Goal: Task Accomplishment & Management: Complete application form

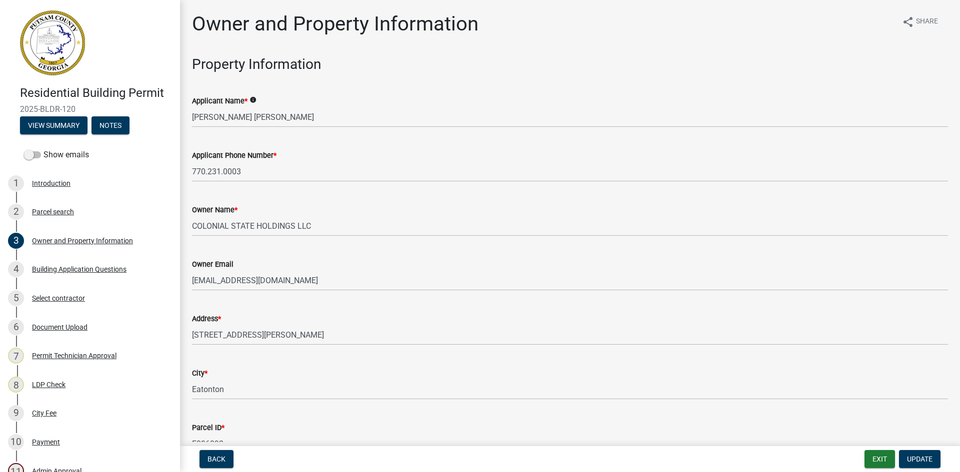
select select "ef7a1fc2-7a7a-426d-b1f0-c9b9b6ca7ff4"
select select "58d273ed-cbd1-45cf-a92b-4c415c252308"
select select "ece5c1a9-df30-4702-9587-5deee23533b7"
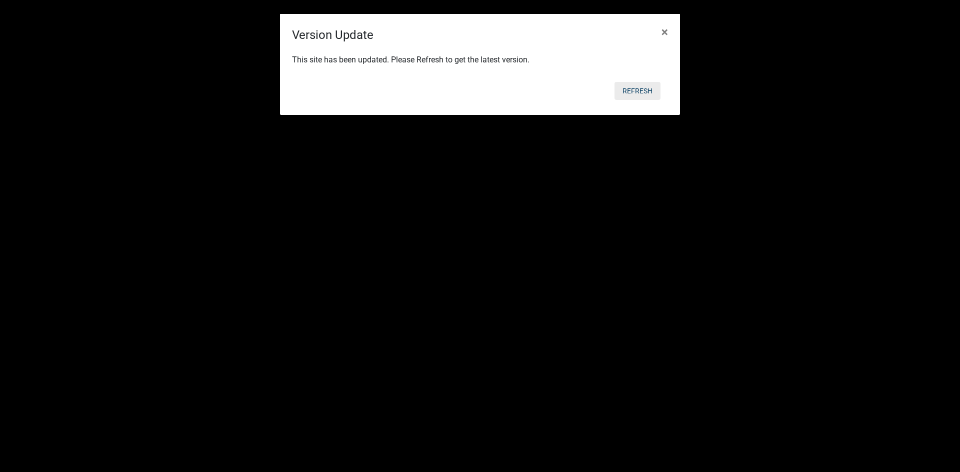
click at [629, 84] on button "Refresh" at bounding box center [637, 91] width 46 height 18
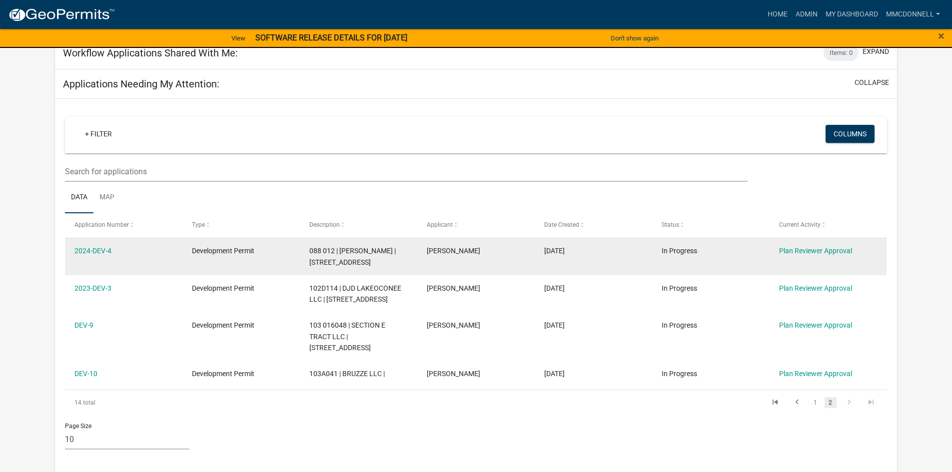
scroll to position [150, 0]
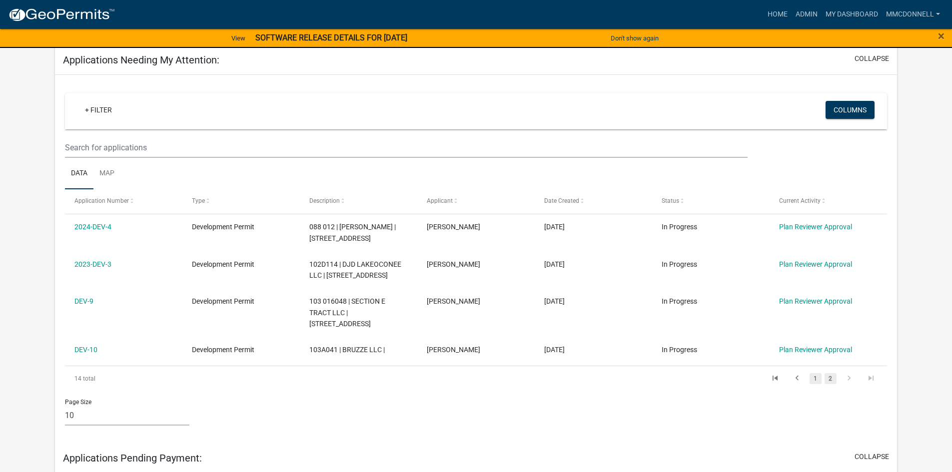
click at [819, 378] on link "1" at bounding box center [816, 378] width 12 height 11
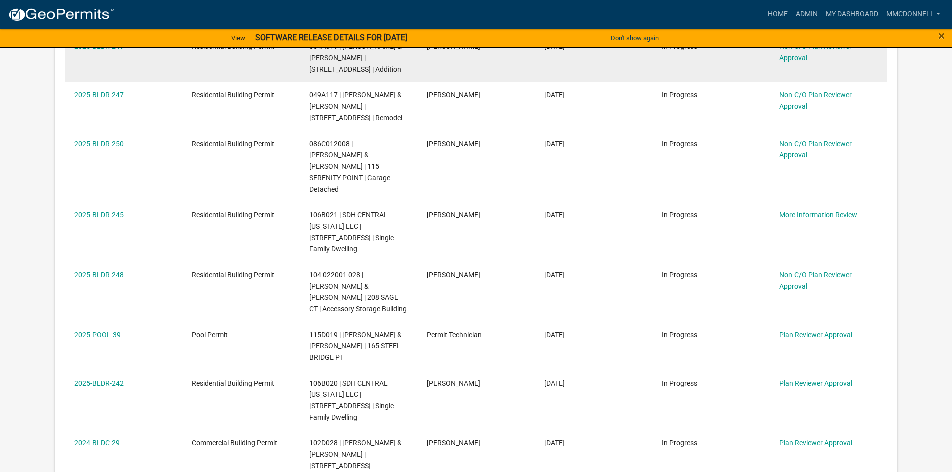
scroll to position [450, 0]
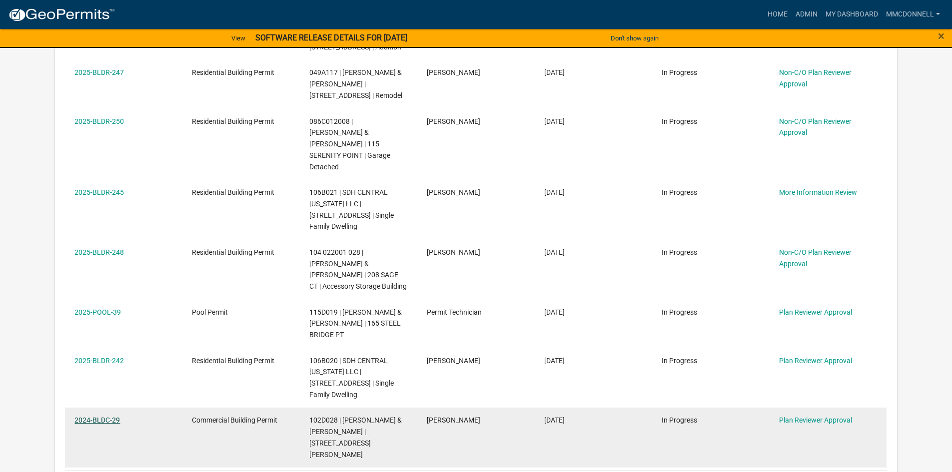
click at [101, 416] on link "2024-BLDC-29" at bounding box center [96, 420] width 45 height 8
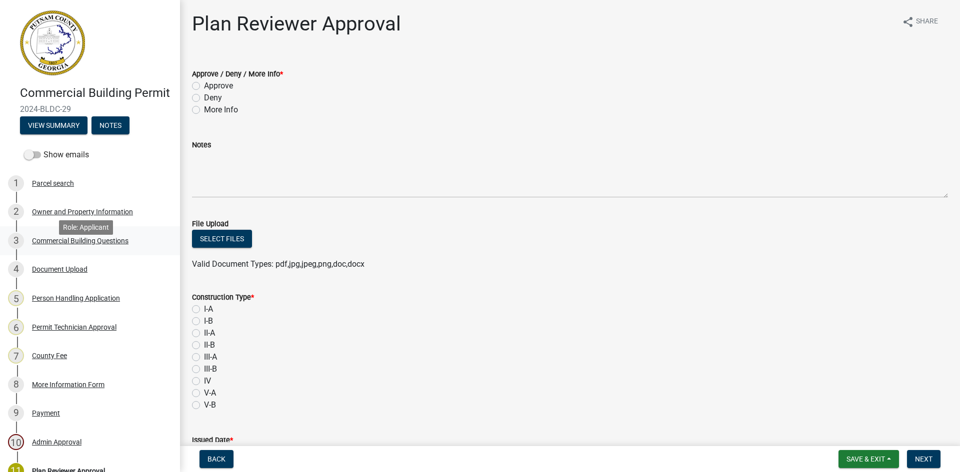
click at [86, 244] on div "Commercial Building Questions" at bounding box center [80, 240] width 96 height 7
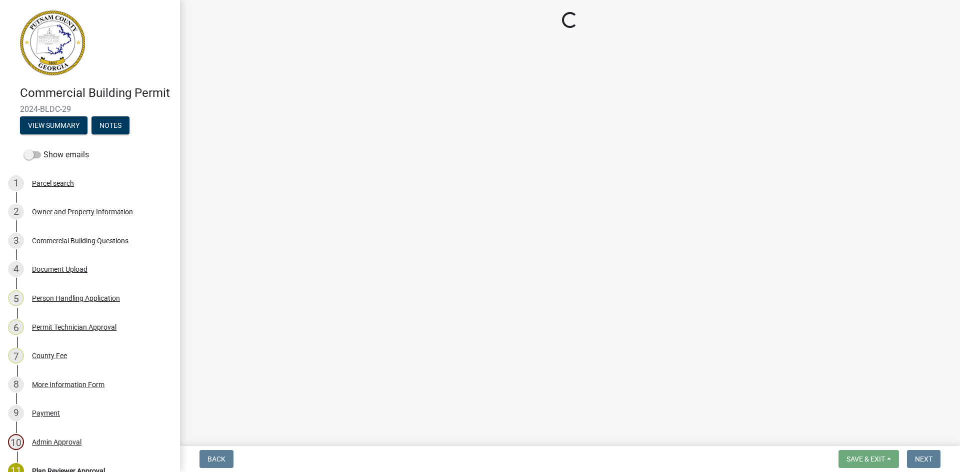
select select "2ec94193-6885-4dbb-8fbc-a6ee81e417fe"
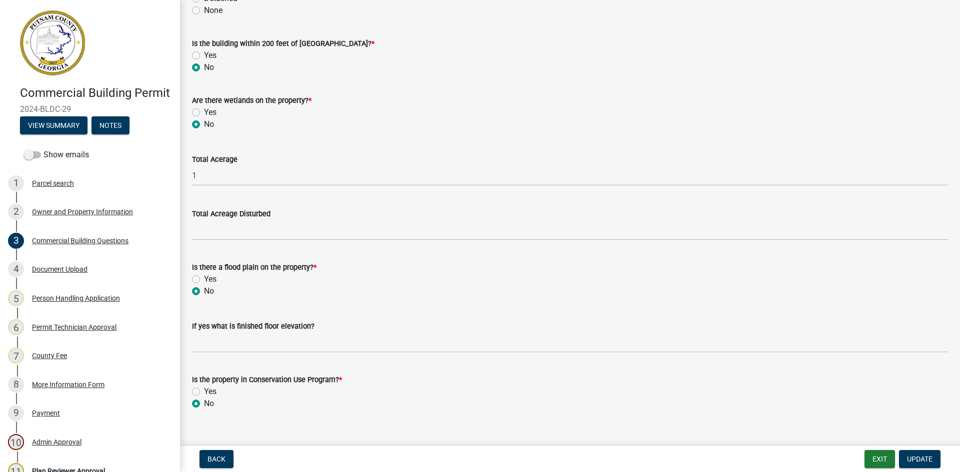
scroll to position [2947, 0]
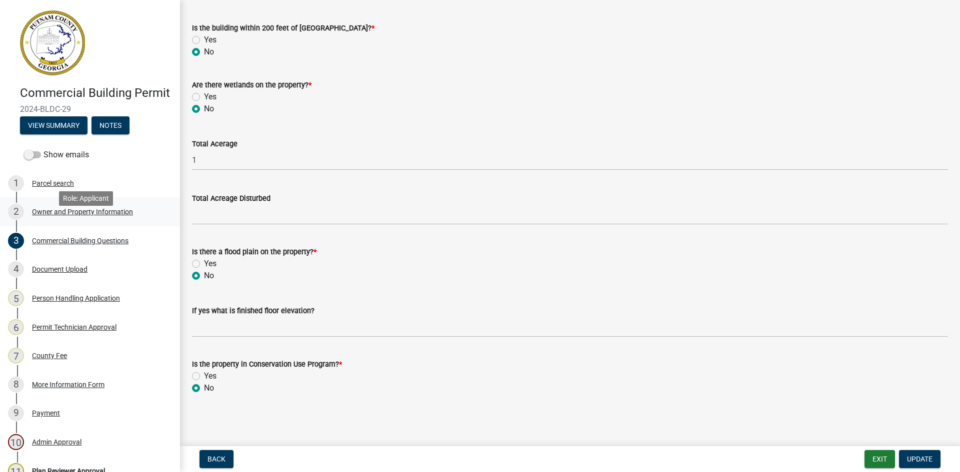
click at [54, 215] on div "Owner and Property Information" at bounding box center [82, 211] width 101 height 7
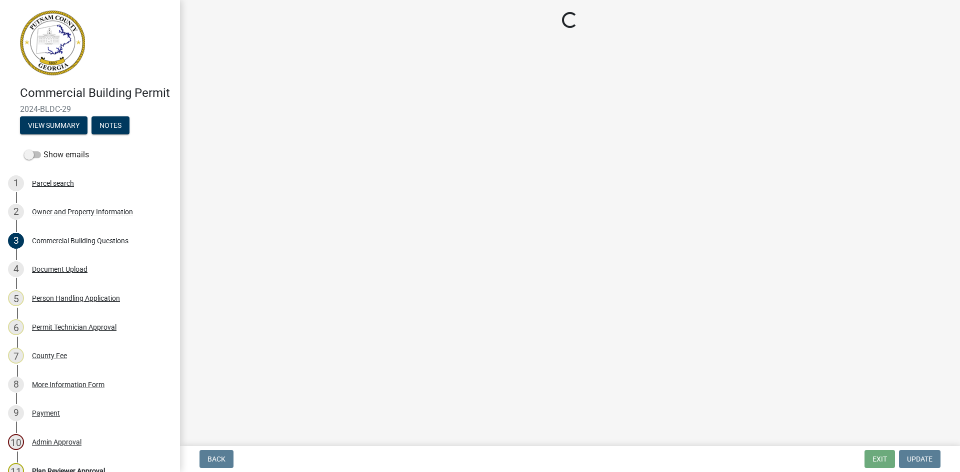
select select "a11fa51f-b34d-496b-ab35-5fd1b53a4648"
select select "83394b22-4a11-496c-8e5c-75ade2e72faf"
select select "469c5908-2854-42d5-89ed-bee7fc26529e"
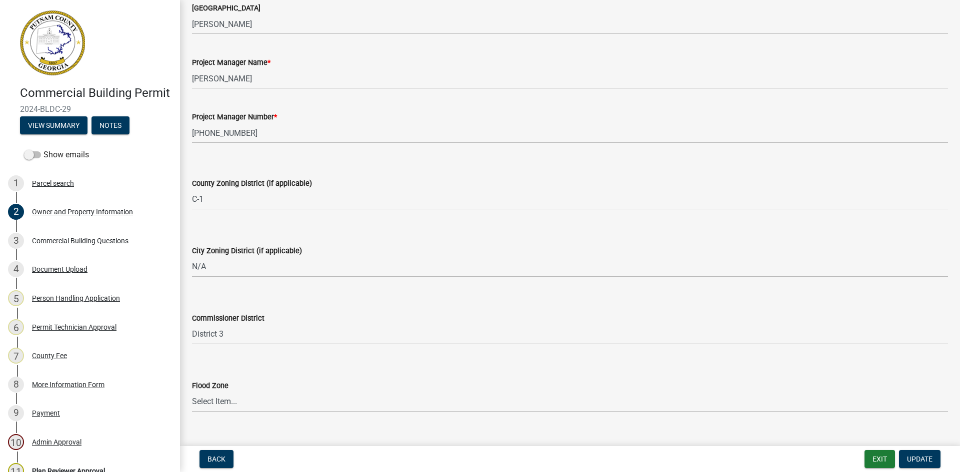
scroll to position [1619, 0]
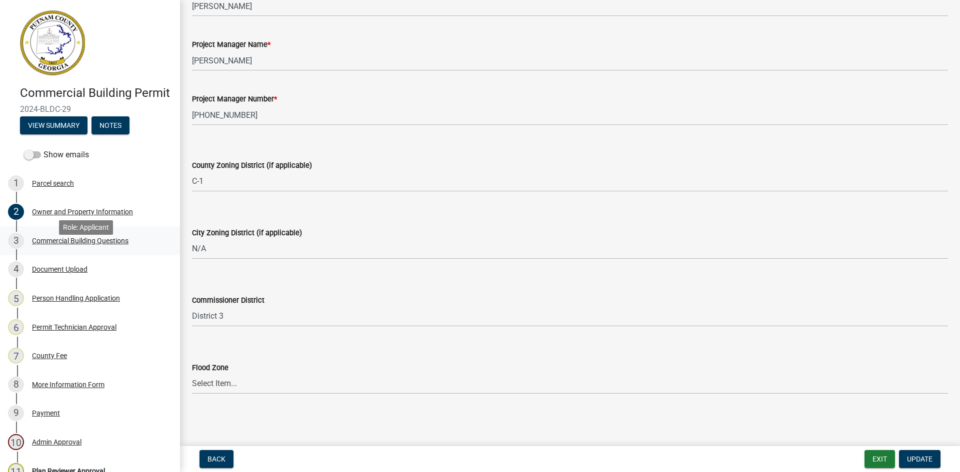
click at [69, 244] on div "Commercial Building Questions" at bounding box center [80, 240] width 96 height 7
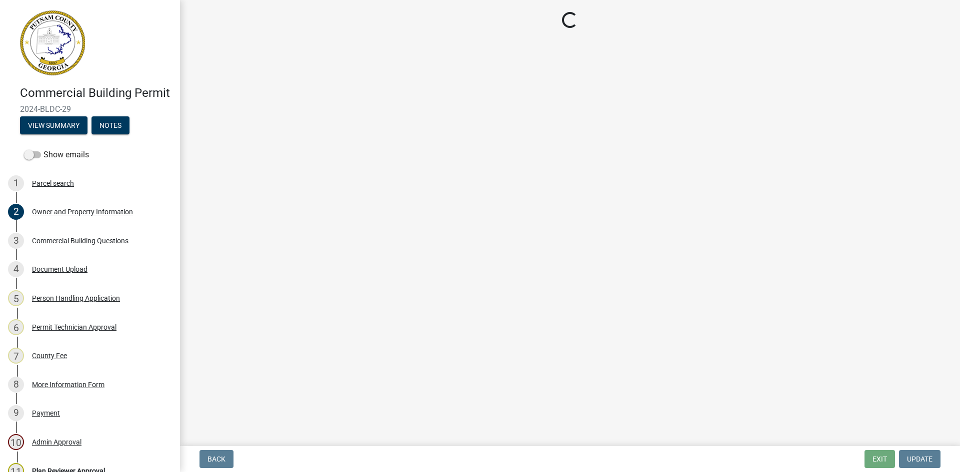
select select "2ec94193-6885-4dbb-8fbc-a6ee81e417fe"
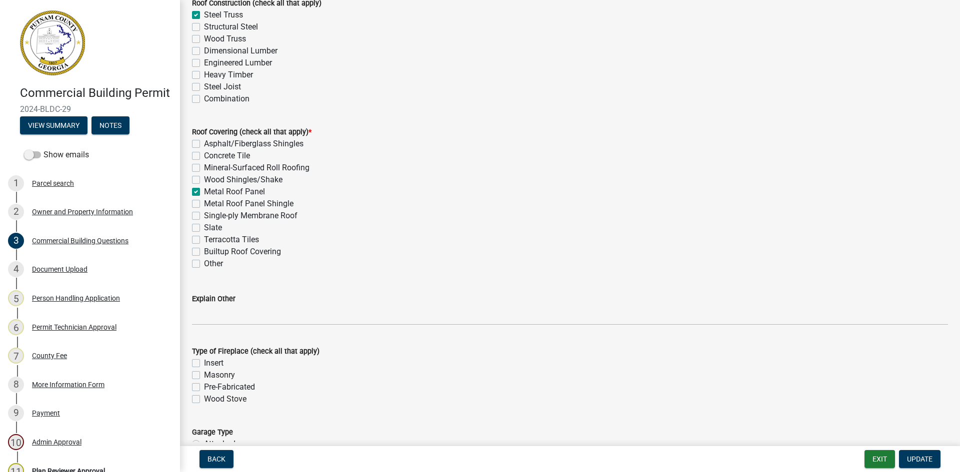
scroll to position [2599, 0]
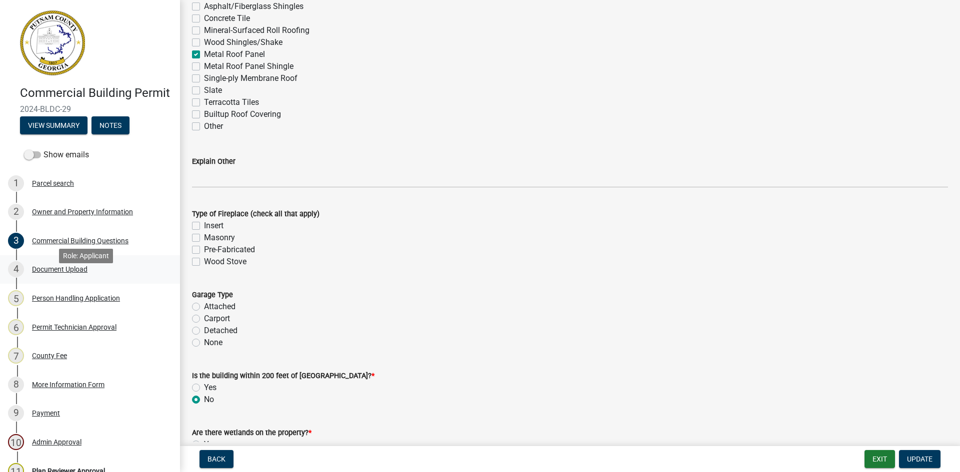
click at [64, 277] on div "4 Document Upload" at bounding box center [86, 269] width 156 height 16
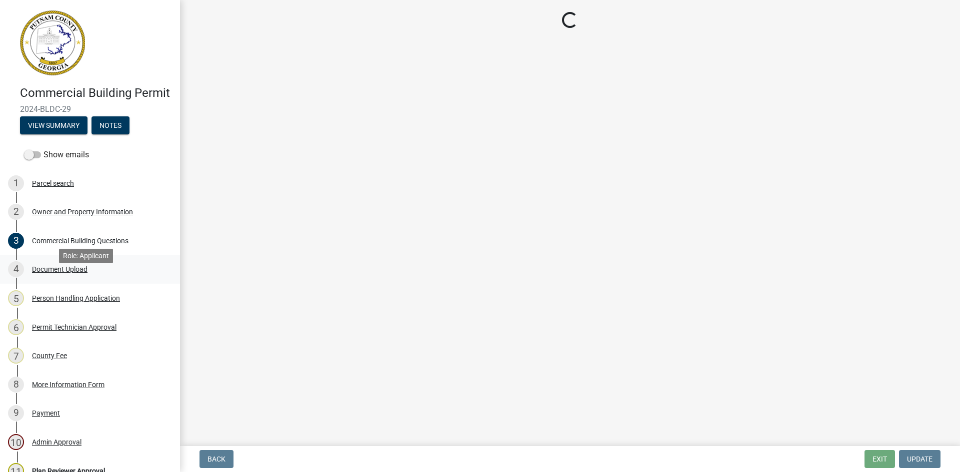
scroll to position [0, 0]
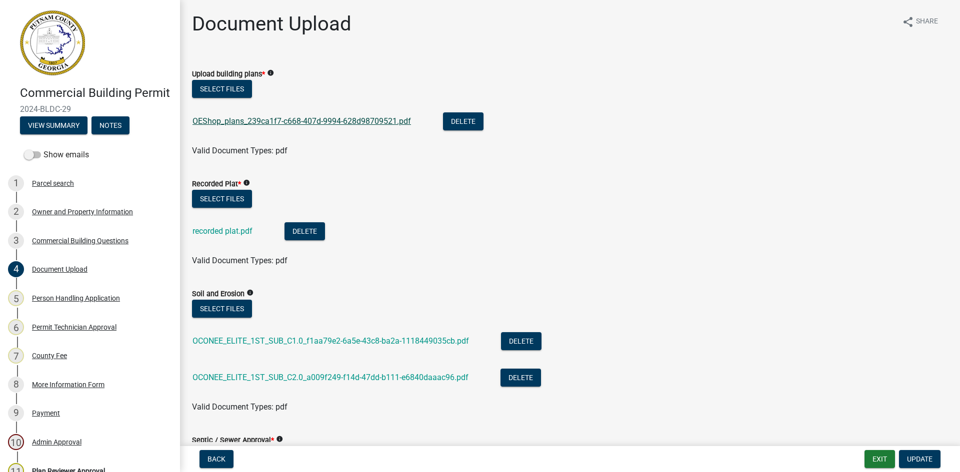
click at [299, 123] on link "OEShop_plans_239ca1f7-c668-407d-9994-628d98709521.pdf" at bounding box center [301, 120] width 218 height 9
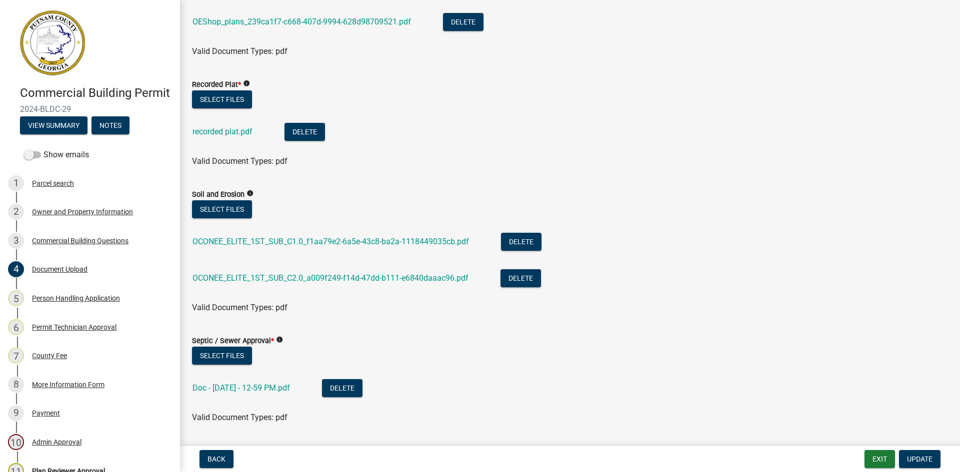
scroll to position [100, 0]
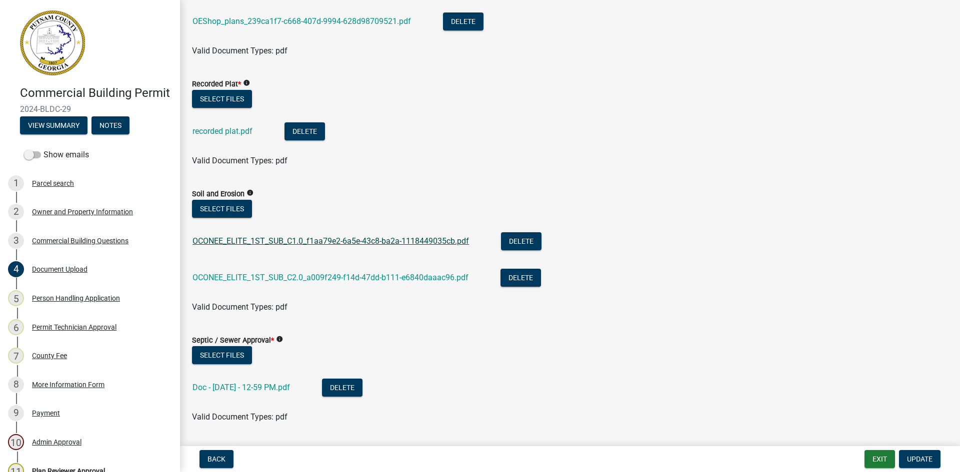
click at [296, 236] on link "OCONEE_ELITE_1ST_SUB_C1.0_f1aa79e2-6a5e-43c8-ba2a-1118449035cb.pdf" at bounding box center [330, 240] width 276 height 9
click at [332, 272] on div "OCONEE_ELITE_1ST_SUB_C2.0_a009f249-f14d-47dd-b111-e6840daaac96.pdf" at bounding box center [338, 279] width 292 height 20
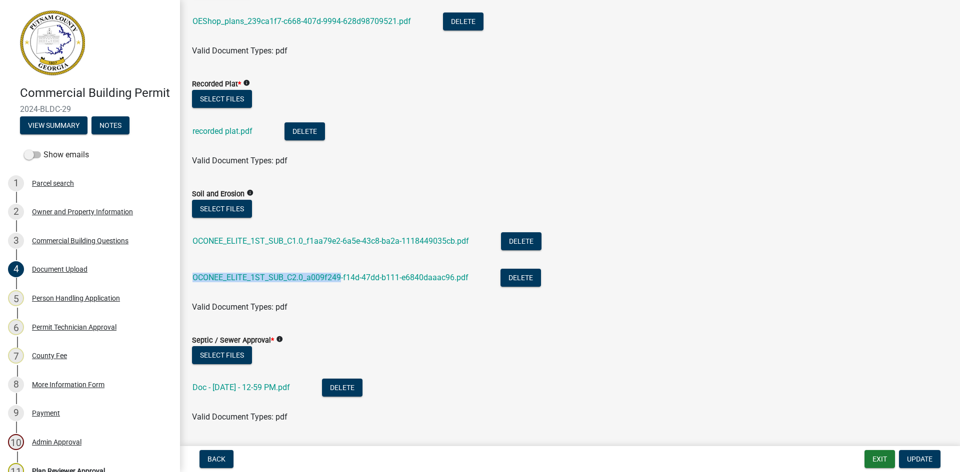
click at [332, 272] on div "OCONEE_ELITE_1ST_SUB_C2.0_a009f249-f14d-47dd-b111-e6840daaac96.pdf" at bounding box center [338, 279] width 292 height 20
click at [354, 277] on link "OCONEE_ELITE_1ST_SUB_C2.0_a009f249-f14d-47dd-b111-e6840daaac96.pdf" at bounding box center [330, 277] width 276 height 9
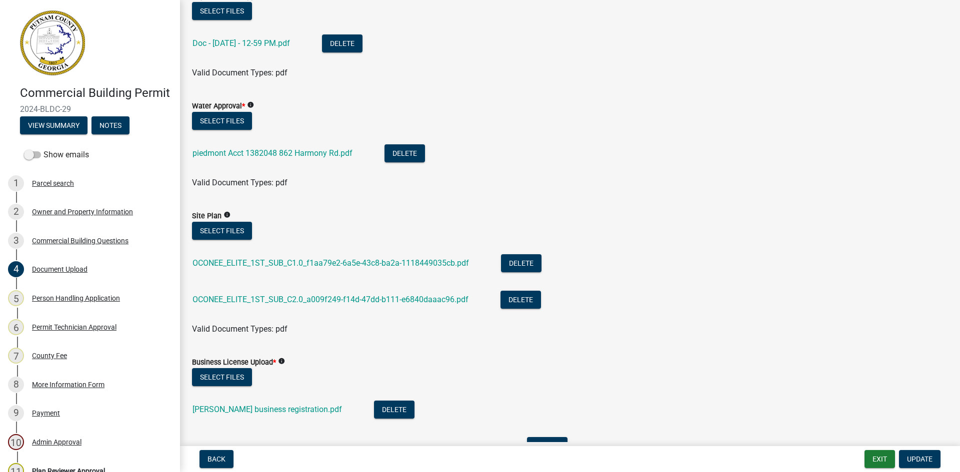
scroll to position [450, 0]
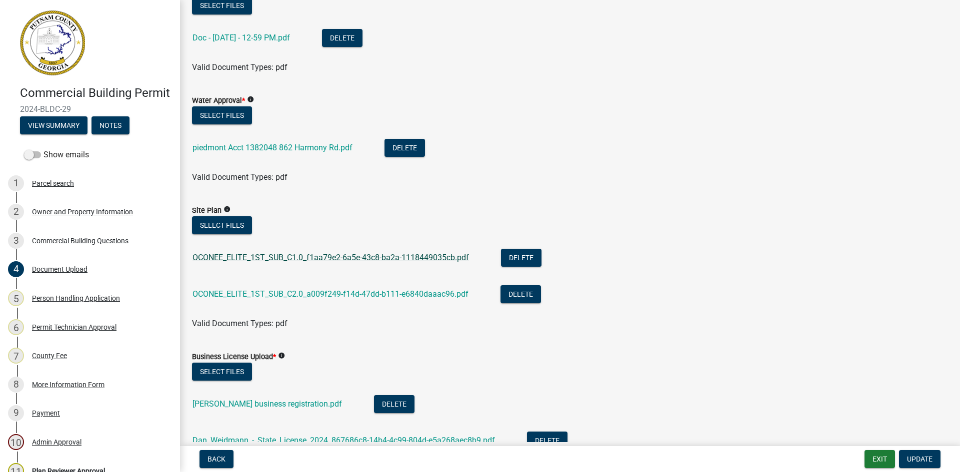
click at [364, 260] on link "OCONEE_ELITE_1ST_SUB_C1.0_f1aa79e2-6a5e-43c8-ba2a-1118449035cb.pdf" at bounding box center [330, 257] width 276 height 9
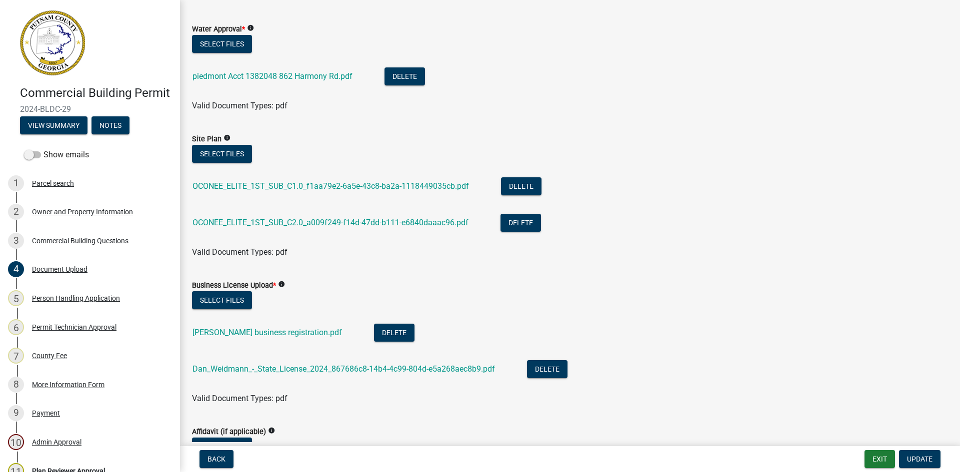
scroll to position [550, 0]
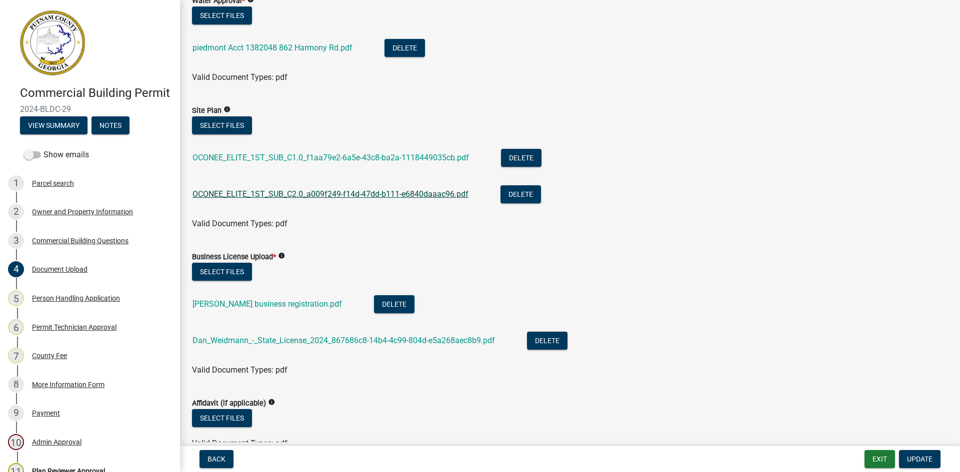
click at [389, 191] on link "OCONEE_ELITE_1ST_SUB_C2.0_a009f249-f14d-47dd-b111-e6840daaac96.pdf" at bounding box center [330, 193] width 276 height 9
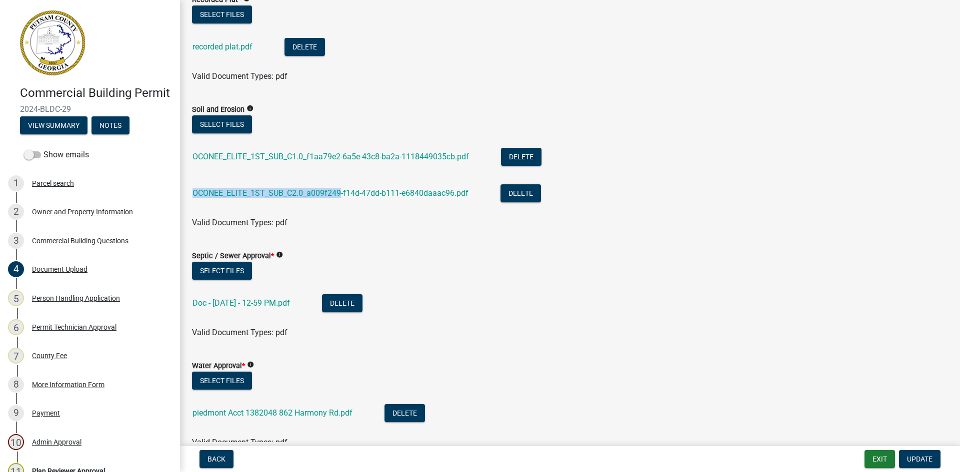
scroll to position [0, 0]
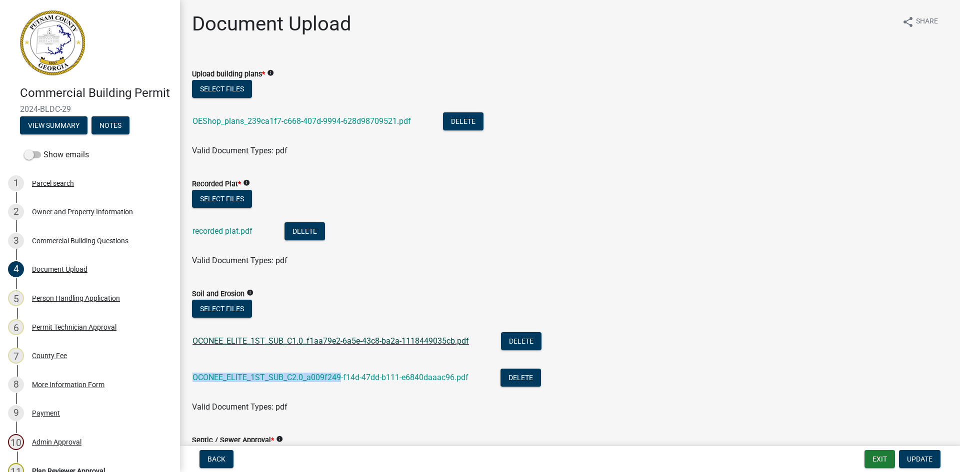
click at [385, 339] on link "OCONEE_ELITE_1ST_SUB_C1.0_f1aa79e2-6a5e-43c8-ba2a-1118449035cb.pdf" at bounding box center [330, 340] width 276 height 9
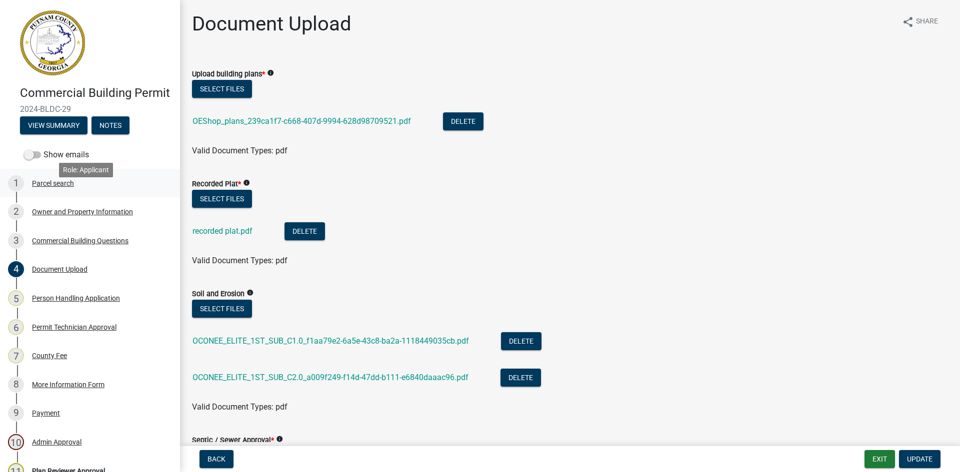
click at [47, 187] on div "Parcel search" at bounding box center [53, 183] width 42 height 7
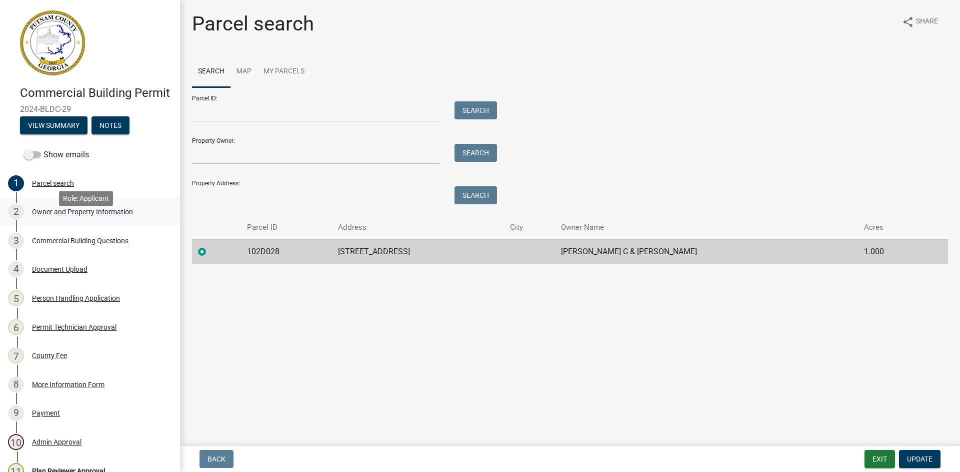
click at [70, 215] on div "Owner and Property Information" at bounding box center [82, 211] width 101 height 7
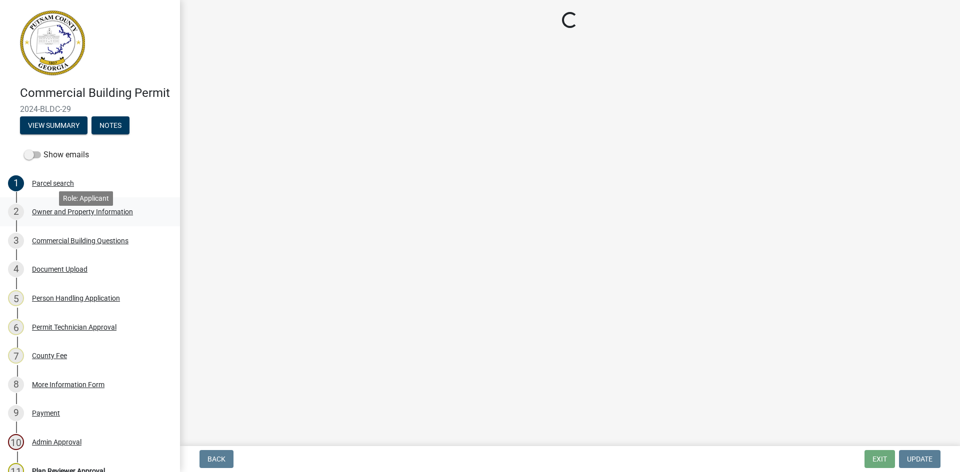
select select "a11fa51f-b34d-496b-ab35-5fd1b53a4648"
select select "83394b22-4a11-496c-8e5c-75ade2e72faf"
select select "469c5908-2854-42d5-89ed-bee7fc26529e"
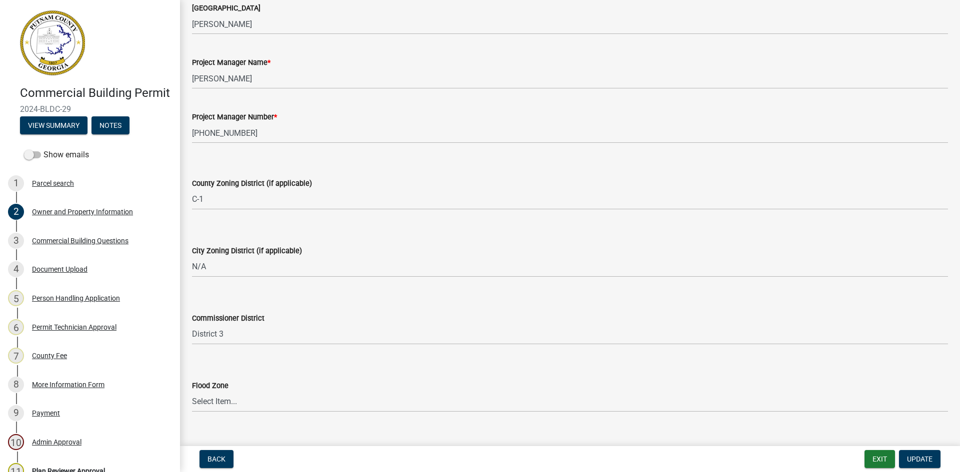
scroll to position [1619, 0]
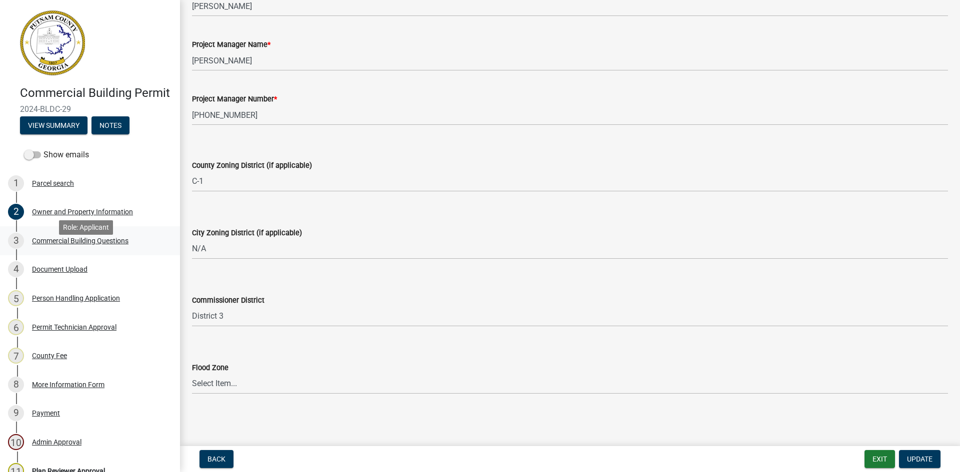
click at [61, 244] on div "Commercial Building Questions" at bounding box center [80, 240] width 96 height 7
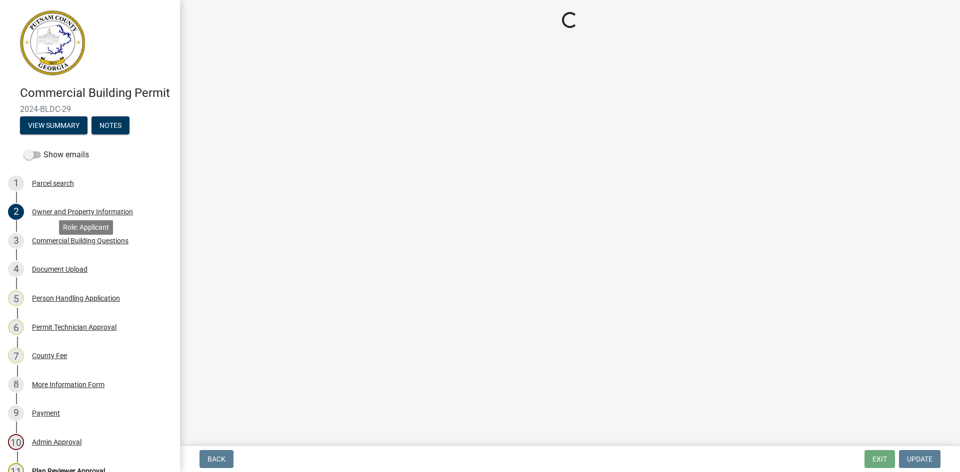
scroll to position [0, 0]
select select "2ec94193-6885-4dbb-8fbc-a6ee81e417fe"
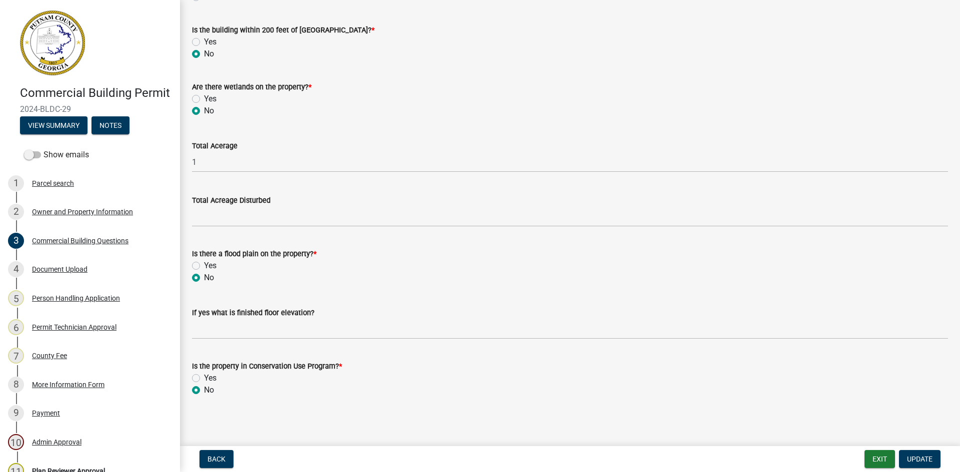
scroll to position [2947, 0]
